Goal: Find specific page/section: Find specific page/section

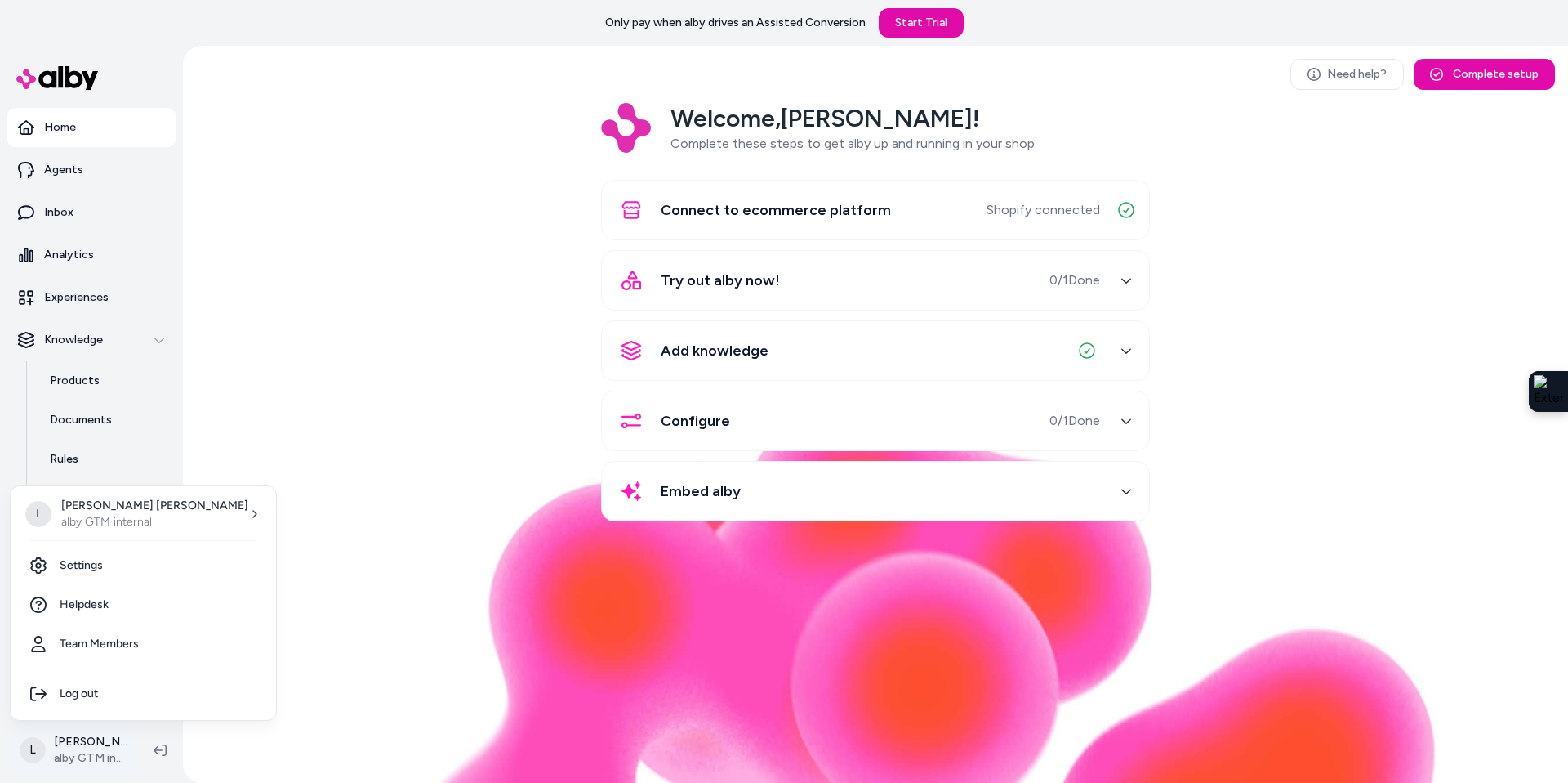
click at [107, 747] on html "Only pay when alby drives an Assisted Conversion Start Trial Home Agents Inbox …" at bounding box center [784, 392] width 1568 height 783
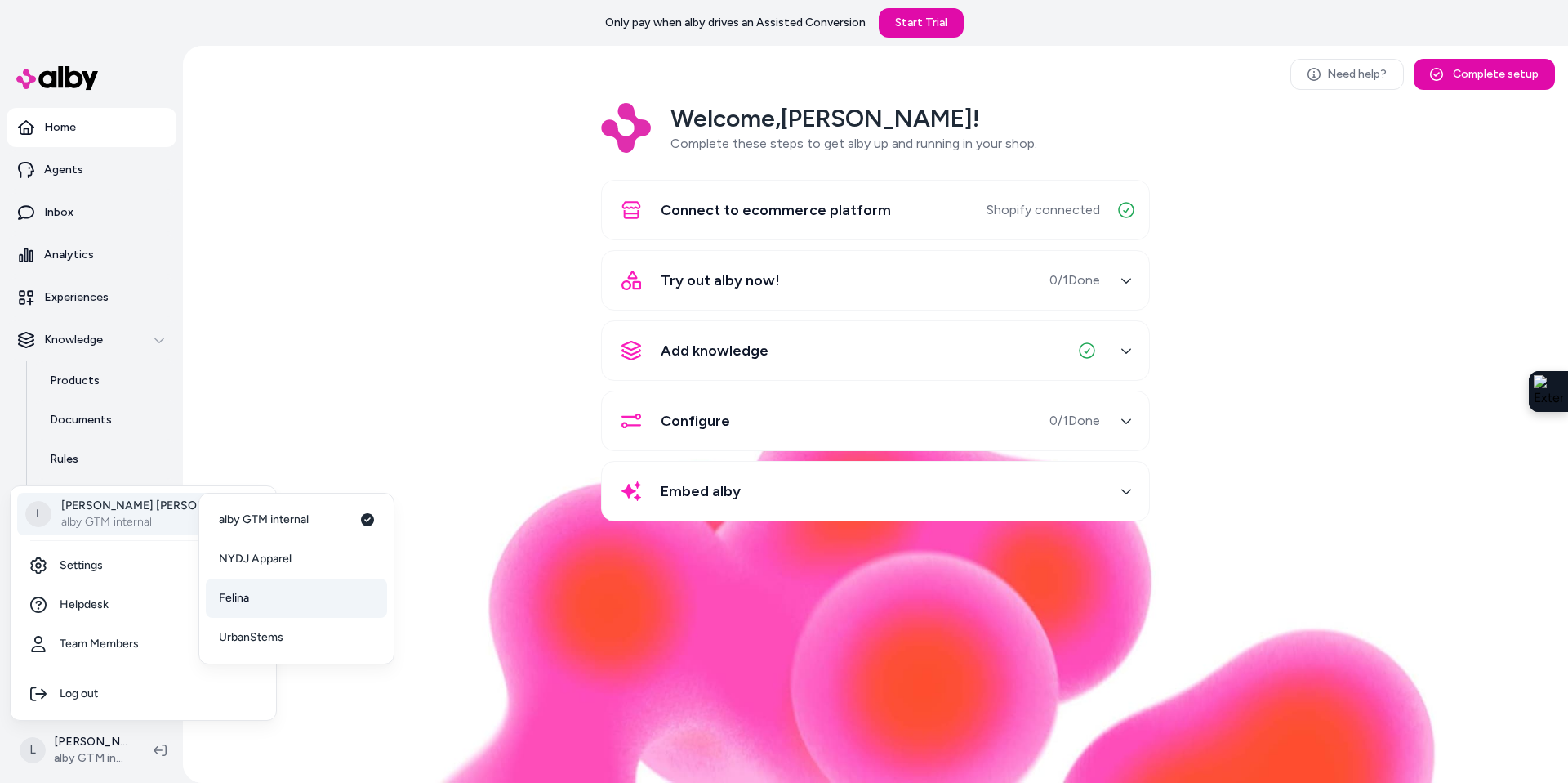
click at [263, 600] on link "Felina" at bounding box center [297, 598] width 182 height 39
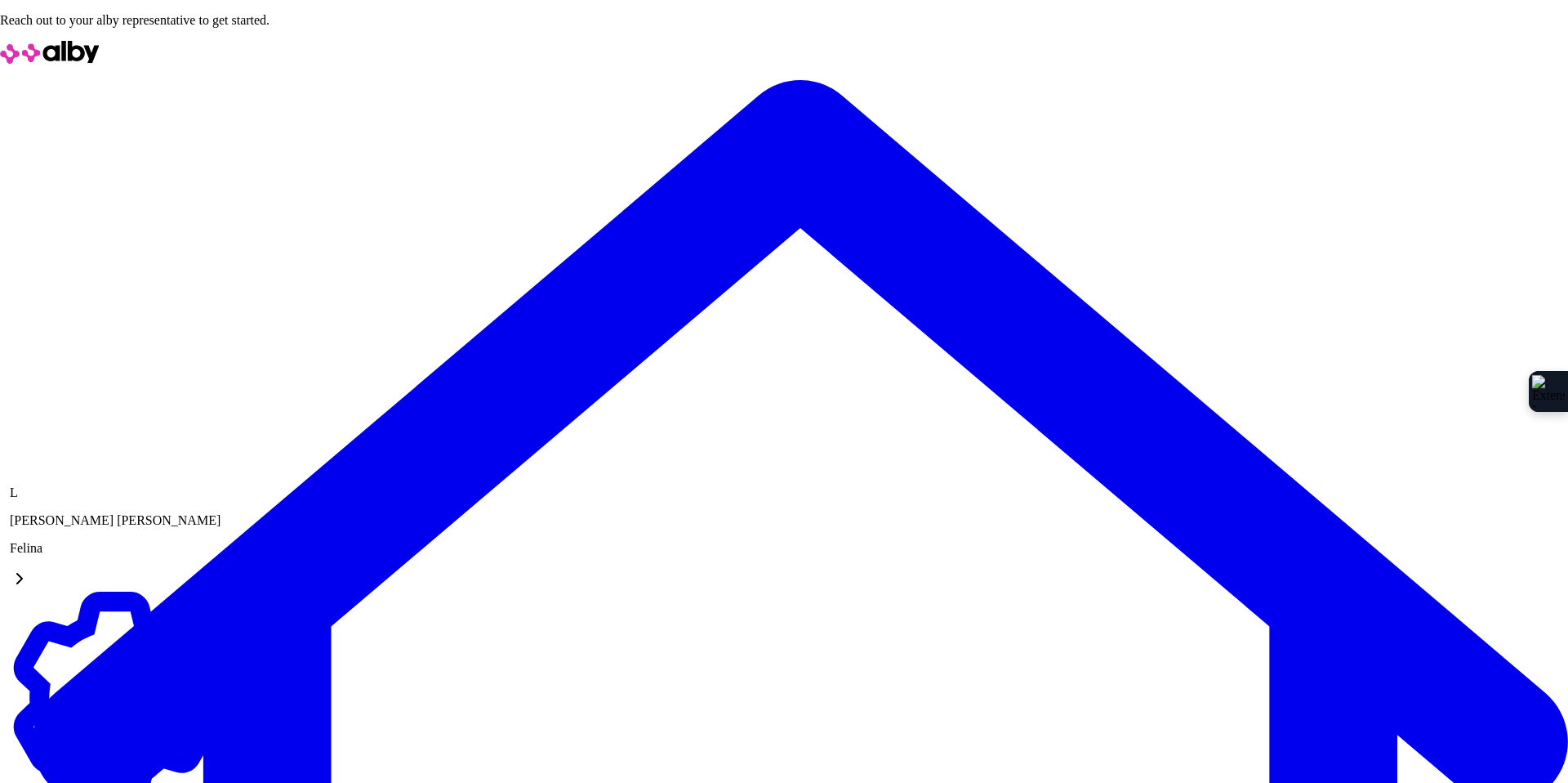
click at [236, 638] on span "UrbanStems" at bounding box center [230, 645] width 64 height 14
